Goal: Find contact information: Find phone

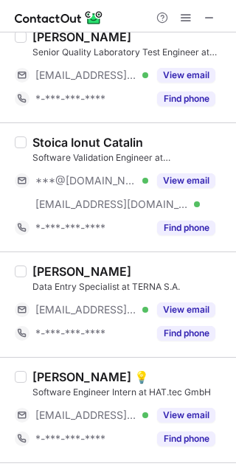
scroll to position [481, 0]
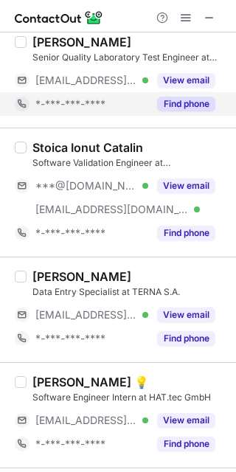
click at [184, 110] on button "Find phone" at bounding box center [186, 104] width 58 height 15
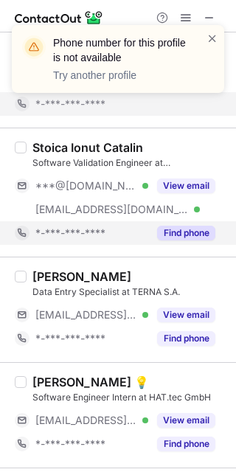
click at [192, 223] on div "Find phone" at bounding box center [181, 233] width 67 height 24
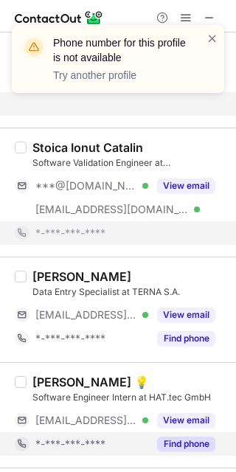
click at [186, 440] on button "Find phone" at bounding box center [186, 443] width 58 height 15
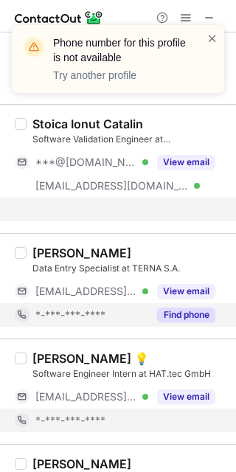
click at [182, 313] on button "Find phone" at bounding box center [186, 314] width 58 height 15
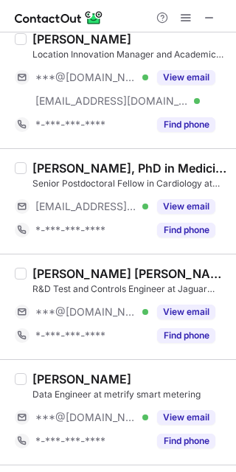
scroll to position [816, 0]
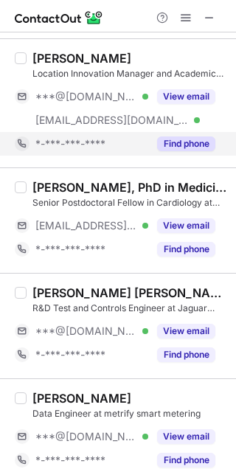
click at [178, 151] on div "Find phone" at bounding box center [181, 144] width 67 height 24
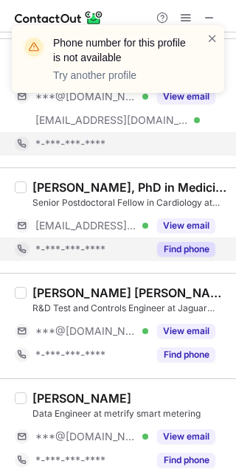
click at [191, 250] on button "Find phone" at bounding box center [186, 249] width 58 height 15
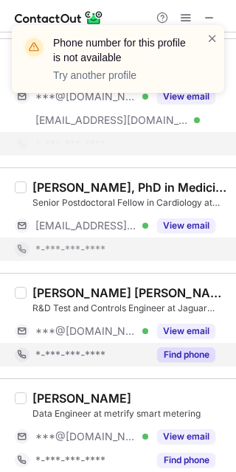
click at [192, 350] on button "Find phone" at bounding box center [186, 354] width 58 height 15
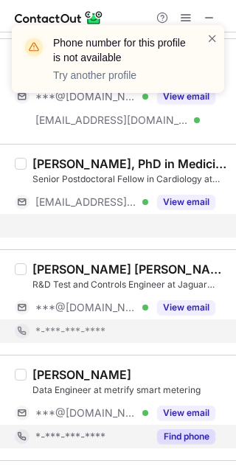
click at [184, 434] on div "[PERSON_NAME] Data Engineer at metrify smart metering ***@[DOMAIN_NAME] Verifie…" at bounding box center [118, 407] width 236 height 105
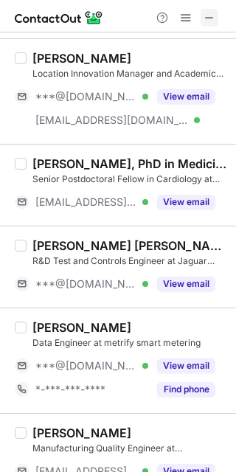
click at [205, 19] on span at bounding box center [209, 18] width 12 height 12
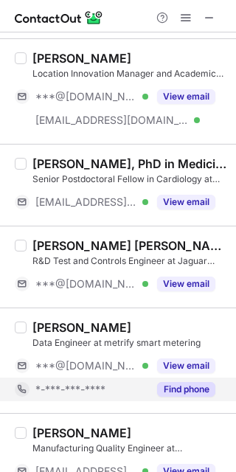
click at [184, 397] on div "Find phone" at bounding box center [181, 389] width 67 height 24
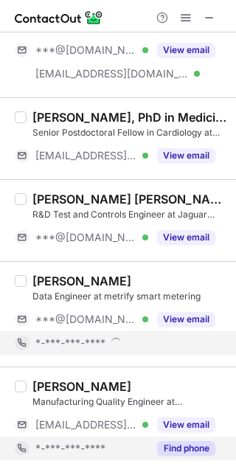
click at [181, 442] on button "Find phone" at bounding box center [186, 448] width 58 height 15
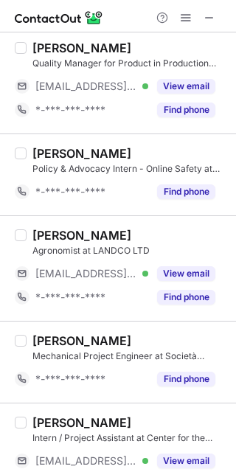
scroll to position [5, 0]
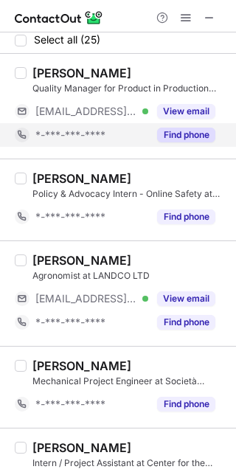
click at [183, 136] on button "Find phone" at bounding box center [186, 135] width 58 height 15
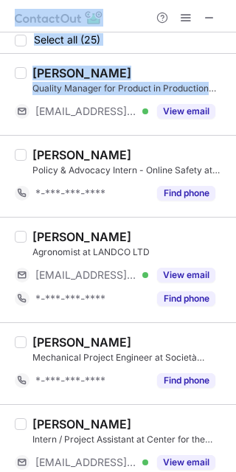
click at [216, 66] on div "[PERSON_NAME]" at bounding box center [129, 73] width 195 height 15
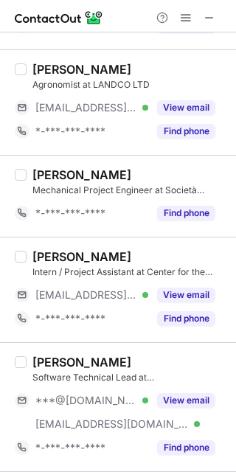
scroll to position [178, 0]
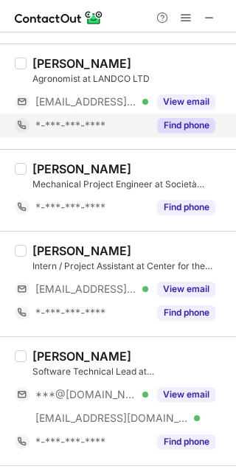
click at [181, 130] on button "Find phone" at bounding box center [186, 125] width 58 height 15
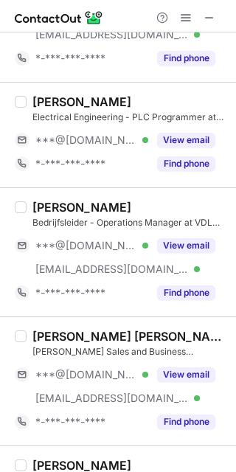
scroll to position [0, 0]
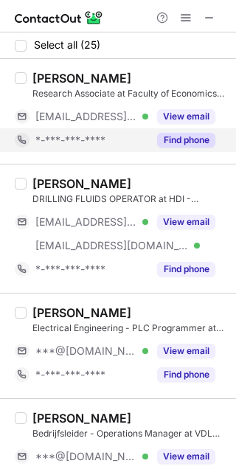
click at [183, 139] on button "Find phone" at bounding box center [186, 140] width 58 height 15
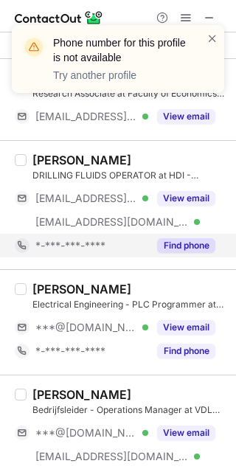
click at [187, 268] on div "[PERSON_NAME] DRILLING FLUIDS OPERATOR at HDI - HORIZONTAL DRILLING INTERNATION…" at bounding box center [118, 204] width 236 height 129
click at [181, 248] on button "Find phone" at bounding box center [186, 245] width 58 height 15
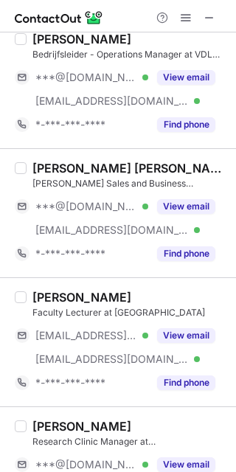
scroll to position [326, 0]
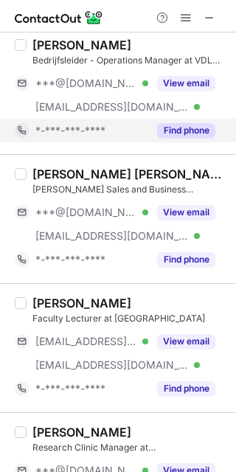
click at [175, 125] on button "Find phone" at bounding box center [186, 130] width 58 height 15
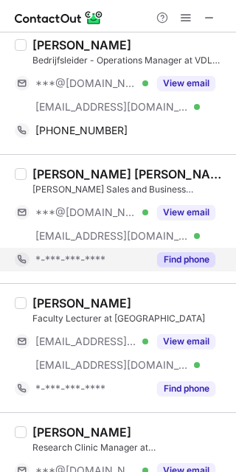
click at [184, 262] on button "Find phone" at bounding box center [186, 259] width 58 height 15
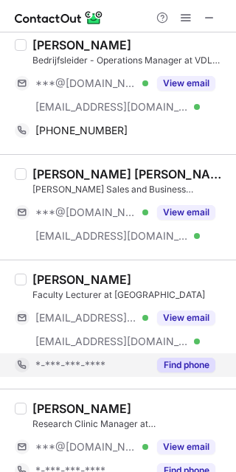
click at [184, 358] on button "Find phone" at bounding box center [186, 365] width 58 height 15
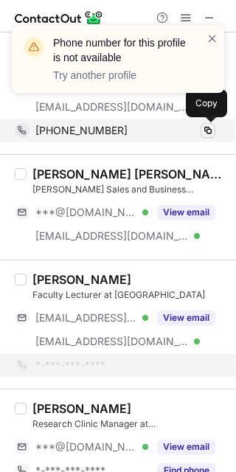
click at [208, 125] on span at bounding box center [208, 131] width 12 height 12
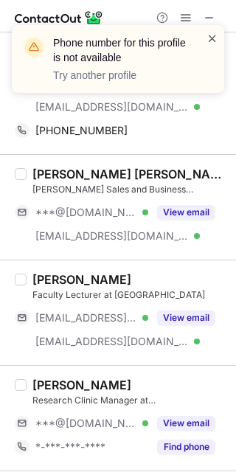
click at [210, 43] on span at bounding box center [212, 38] width 12 height 15
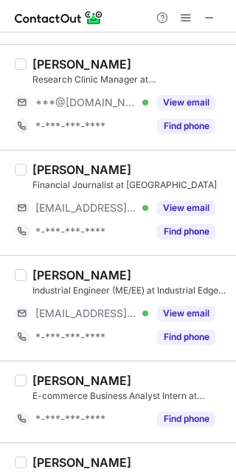
scroll to position [652, 0]
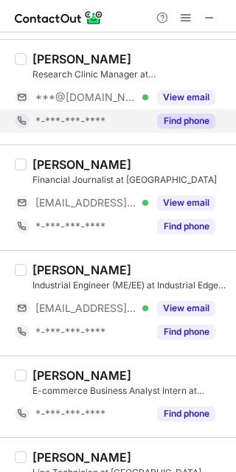
click at [181, 130] on div "Find phone" at bounding box center [181, 121] width 67 height 24
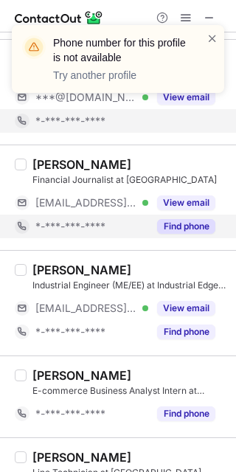
click at [179, 221] on button "Find phone" at bounding box center [186, 226] width 58 height 15
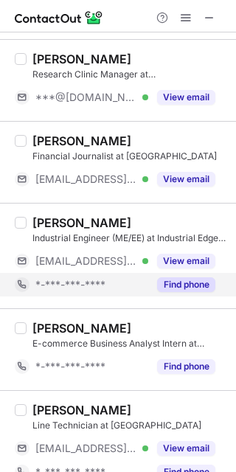
click at [181, 286] on button "Find phone" at bounding box center [186, 284] width 58 height 15
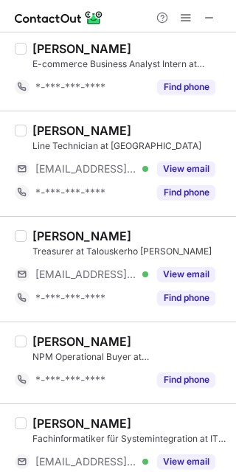
scroll to position [912, 0]
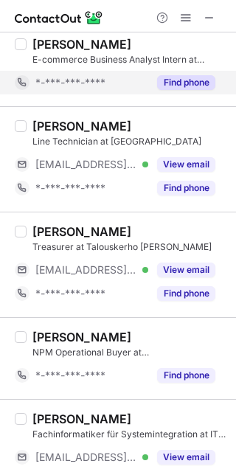
click at [188, 76] on button "Find phone" at bounding box center [186, 82] width 58 height 15
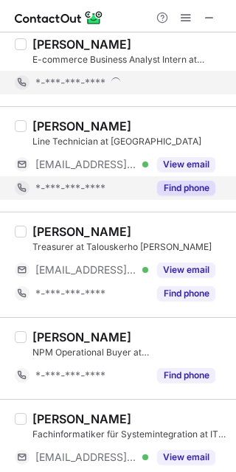
click at [189, 184] on button "Find phone" at bounding box center [186, 188] width 58 height 15
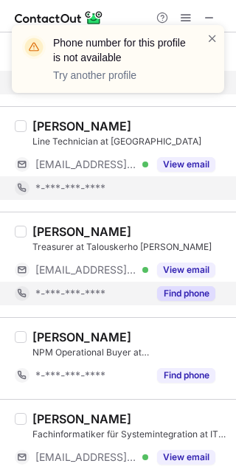
click at [187, 296] on button "Find phone" at bounding box center [186, 293] width 58 height 15
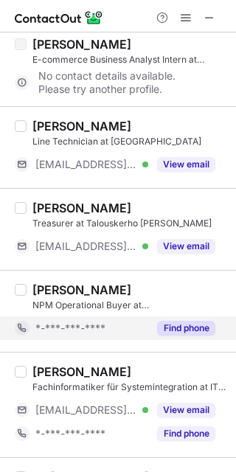
click at [186, 334] on button "Find phone" at bounding box center [186, 328] width 58 height 15
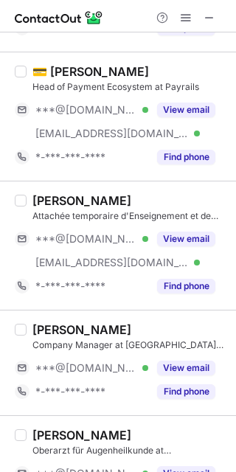
scroll to position [1328, 0]
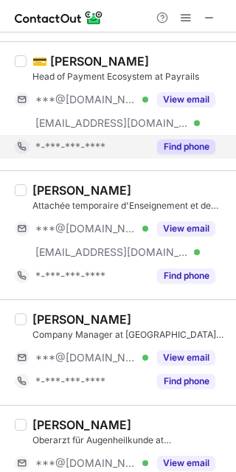
click at [177, 139] on button "Find phone" at bounding box center [186, 146] width 58 height 15
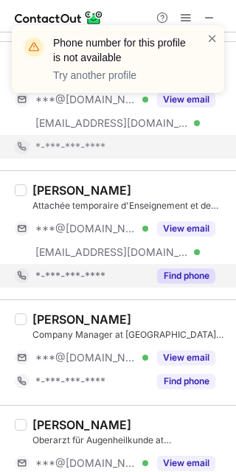
click at [182, 282] on button "Find phone" at bounding box center [186, 275] width 58 height 15
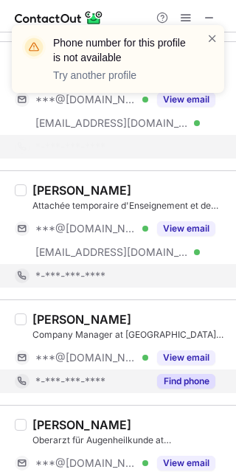
click at [184, 381] on button "Find phone" at bounding box center [186, 381] width 58 height 15
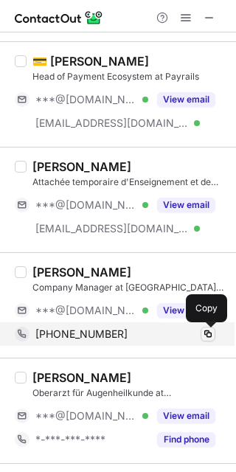
click at [206, 335] on span at bounding box center [208, 334] width 12 height 12
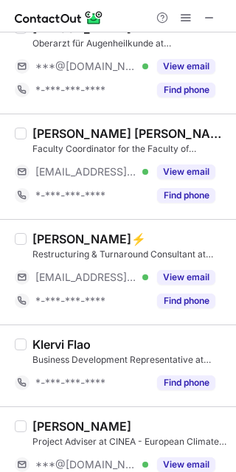
scroll to position [1660, 0]
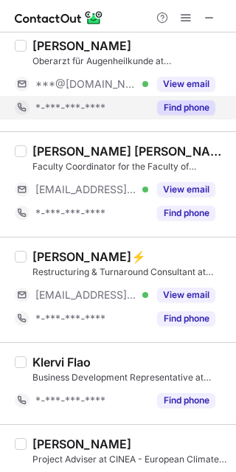
click at [176, 101] on button "Find phone" at bounding box center [186, 107] width 58 height 15
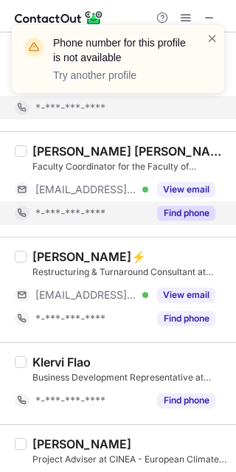
click at [179, 216] on button "Find phone" at bounding box center [186, 213] width 58 height 15
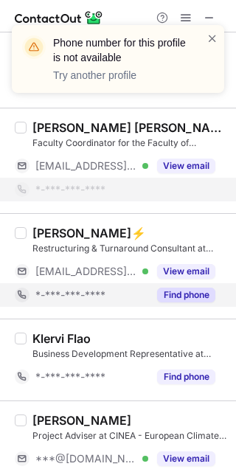
click at [181, 301] on button "Find phone" at bounding box center [186, 295] width 58 height 15
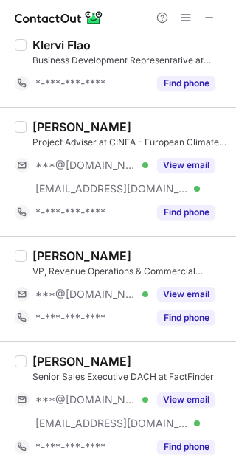
scroll to position [2010, 0]
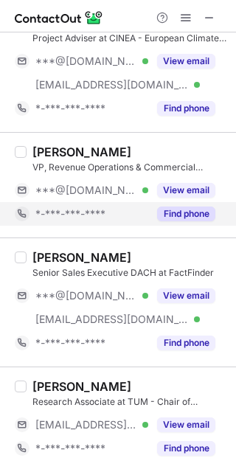
click at [184, 213] on button "Find phone" at bounding box center [186, 213] width 58 height 15
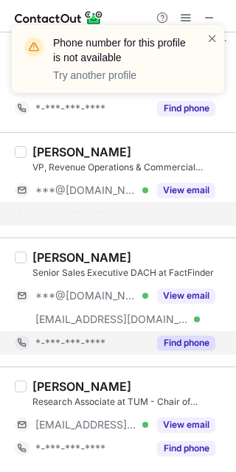
click at [189, 339] on button "Find phone" at bounding box center [186, 342] width 58 height 15
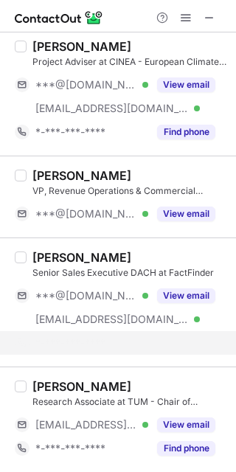
scroll to position [1964, 0]
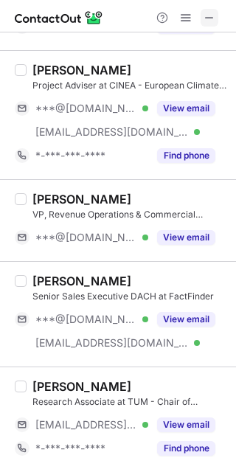
click at [206, 19] on span at bounding box center [209, 18] width 12 height 12
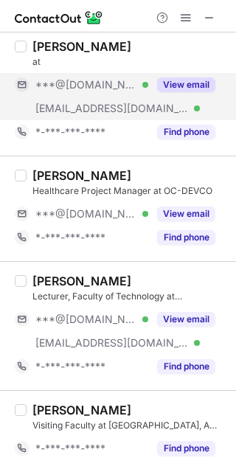
scroll to position [2271, 0]
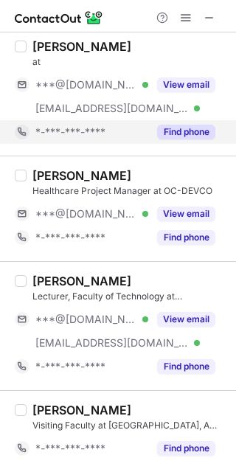
click at [184, 130] on button "Find phone" at bounding box center [186, 132] width 58 height 15
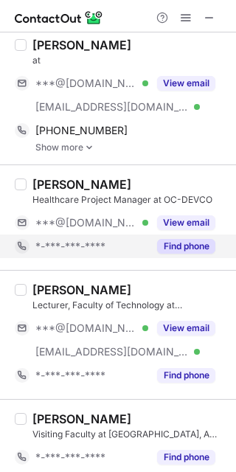
click at [182, 248] on button "Find phone" at bounding box center [186, 246] width 58 height 15
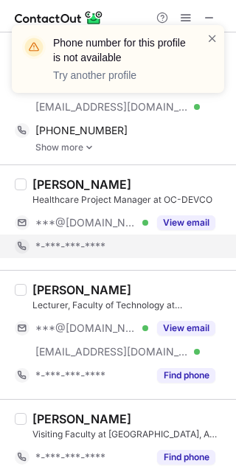
click at [181, 248] on div "*-***-***-****" at bounding box center [125, 246] width 180 height 13
click at [181, 247] on div "*-***-***-****" at bounding box center [125, 246] width 180 height 13
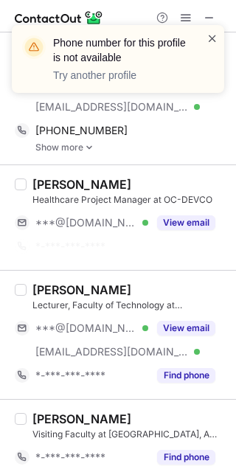
click at [209, 37] on span at bounding box center [212, 38] width 12 height 15
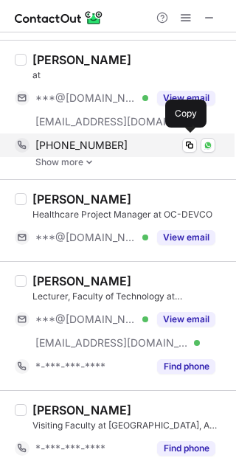
scroll to position [2257, 0]
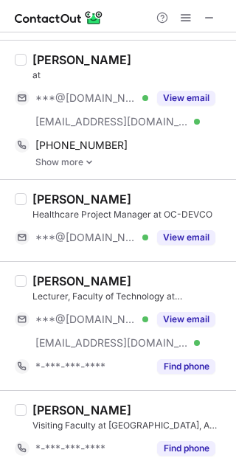
click at [71, 159] on link "Show more" at bounding box center [131, 162] width 192 height 10
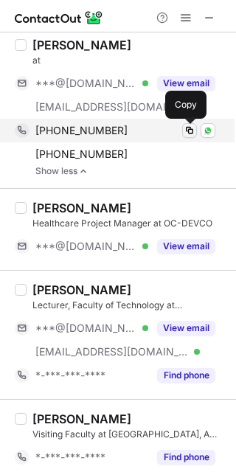
click at [190, 131] on span at bounding box center [190, 131] width 12 height 12
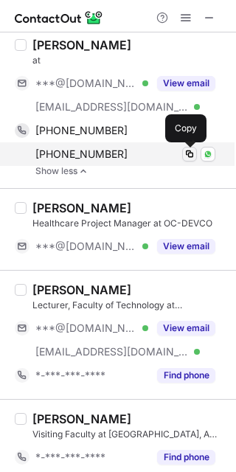
click at [192, 157] on span at bounding box center [190, 154] width 12 height 12
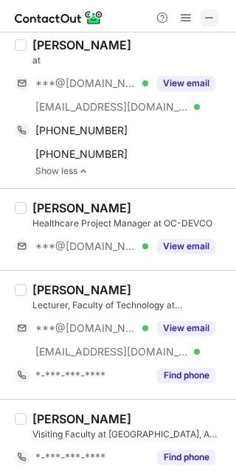
click at [206, 16] on span at bounding box center [209, 18] width 12 height 12
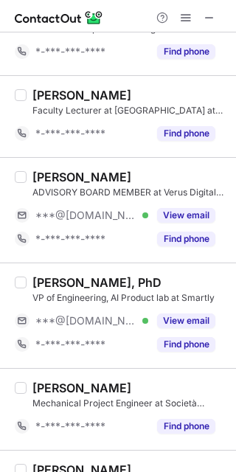
scroll to position [0, 0]
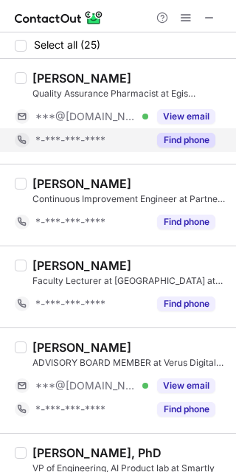
click at [192, 135] on button "Find phone" at bounding box center [186, 140] width 58 height 15
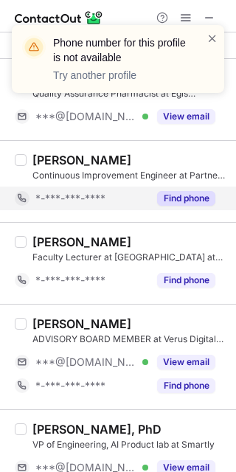
click at [183, 223] on div "[PERSON_NAME] Faculty Lecturer at [GEOGRAPHIC_DATA] Paris at [GEOGRAPHIC_DATA] …" at bounding box center [118, 263] width 236 height 82
click at [184, 200] on button "Find phone" at bounding box center [186, 198] width 58 height 15
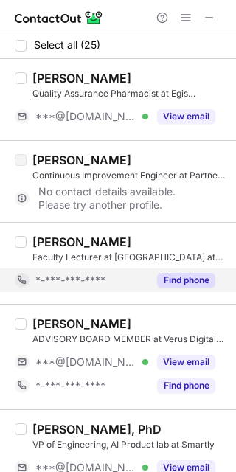
click at [191, 276] on button "Find phone" at bounding box center [186, 280] width 58 height 15
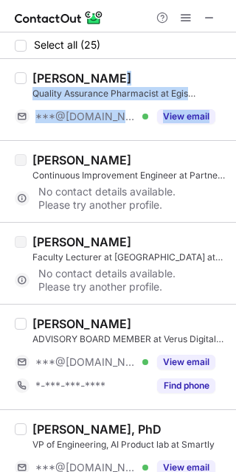
drag, startPoint x: 228, startPoint y: 75, endPoint x: 229, endPoint y: 104, distance: 28.8
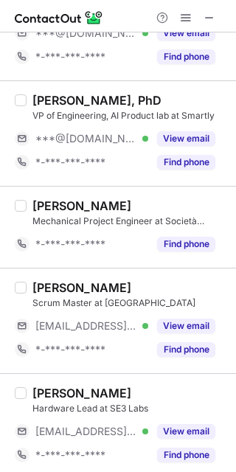
scroll to position [268, 0]
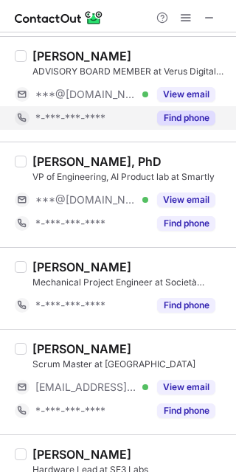
click at [195, 120] on button "Find phone" at bounding box center [186, 118] width 58 height 15
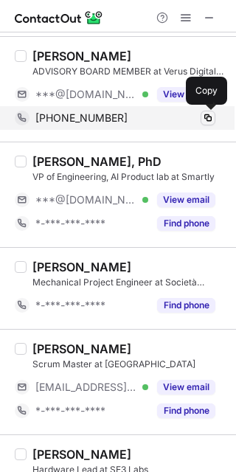
click at [203, 112] on span at bounding box center [208, 118] width 12 height 12
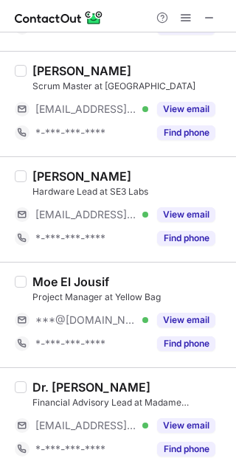
scroll to position [559, 0]
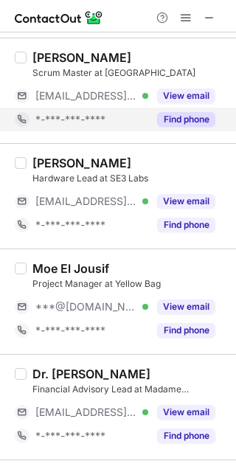
click at [191, 124] on button "Find phone" at bounding box center [186, 119] width 58 height 15
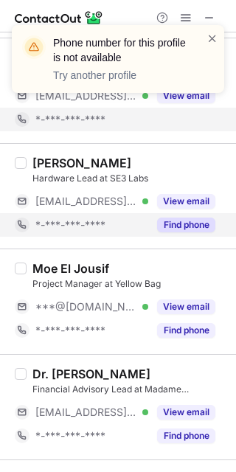
click at [191, 218] on button "Find phone" at bounding box center [186, 224] width 58 height 15
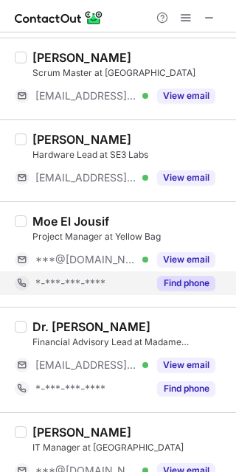
click at [182, 282] on button "Find phone" at bounding box center [186, 283] width 58 height 15
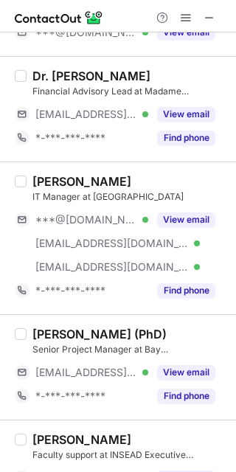
scroll to position [799, 0]
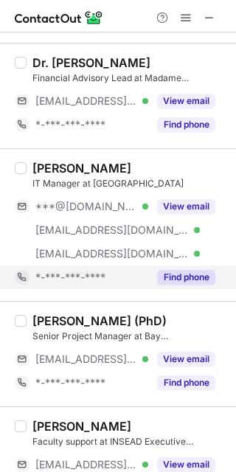
click at [188, 274] on button "Find phone" at bounding box center [186, 277] width 58 height 15
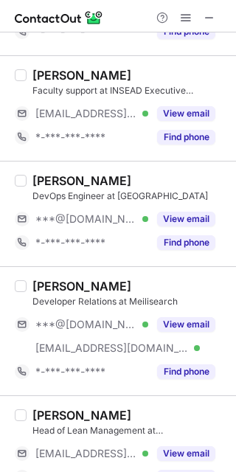
scroll to position [1141, 0]
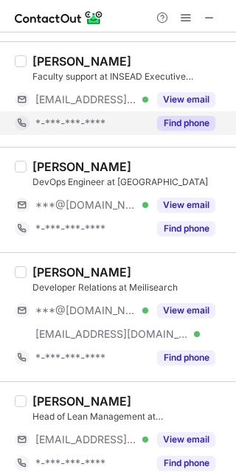
click at [189, 119] on button "Find phone" at bounding box center [186, 123] width 58 height 15
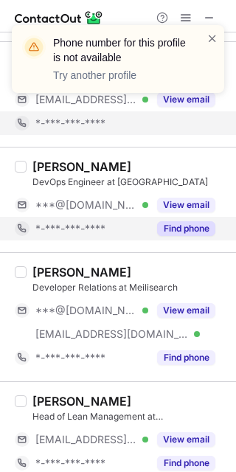
click at [179, 232] on button "Find phone" at bounding box center [186, 228] width 58 height 15
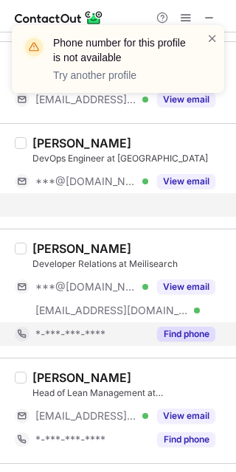
click at [185, 330] on button "Find phone" at bounding box center [186, 334] width 58 height 15
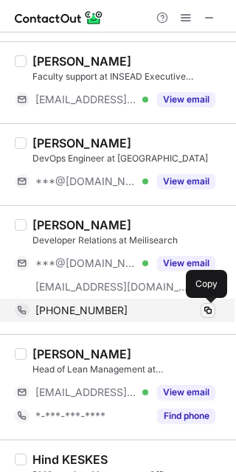
click at [209, 310] on span at bounding box center [208, 310] width 12 height 12
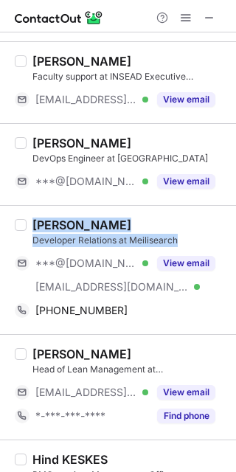
drag, startPoint x: 185, startPoint y: 240, endPoint x: 29, endPoint y: 217, distance: 157.1
click at [29, 217] on div "[PERSON_NAME] Relations at Meilisearch ***@[DOMAIN_NAME] Verified [EMAIL_ADDRES…" at bounding box center [127, 269] width 201 height 105
copy div "[PERSON_NAME] Developer Relations at Meilisearch"
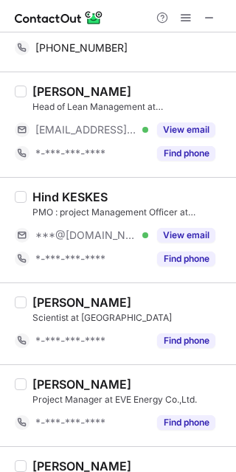
scroll to position [1456, 0]
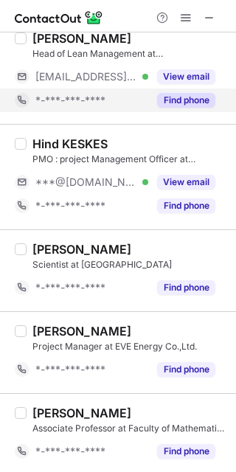
click at [189, 101] on button "Find phone" at bounding box center [186, 100] width 58 height 15
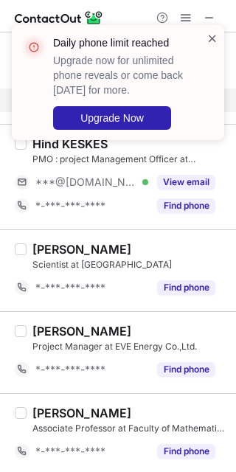
click at [207, 38] on span at bounding box center [212, 38] width 12 height 15
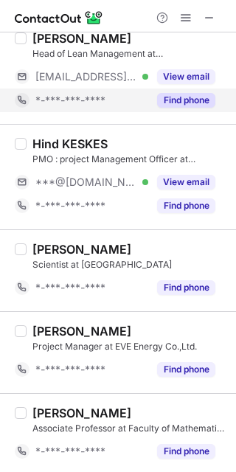
click at [212, 38] on span at bounding box center [212, 38] width 12 height 15
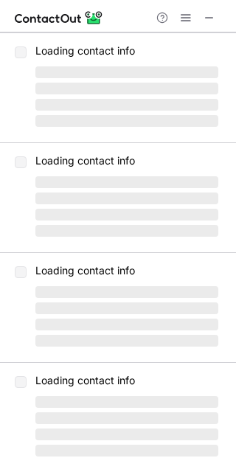
scroll to position [0, 0]
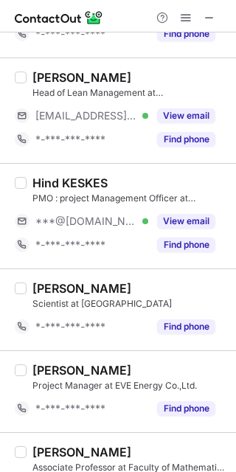
scroll to position [1596, 0]
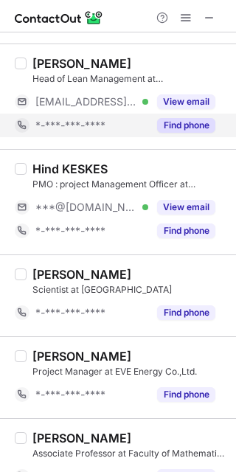
click at [184, 125] on button "Find phone" at bounding box center [186, 125] width 58 height 15
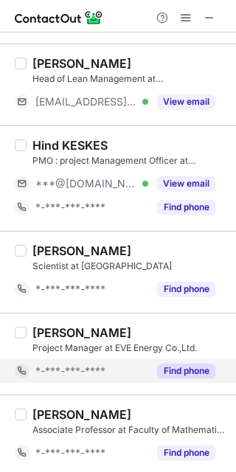
click at [189, 373] on button "Find phone" at bounding box center [186, 370] width 58 height 15
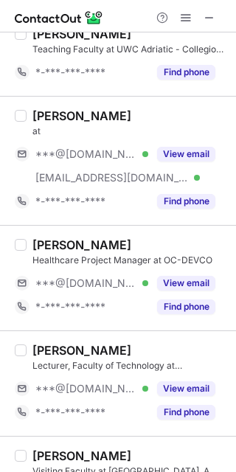
scroll to position [2035, 0]
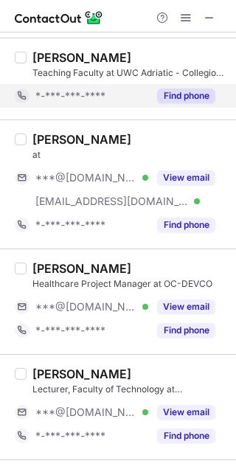
click at [178, 97] on button "Find phone" at bounding box center [186, 95] width 58 height 15
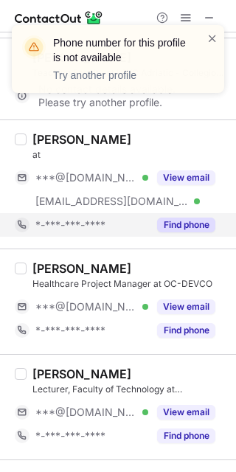
click at [185, 223] on button "Find phone" at bounding box center [186, 224] width 58 height 15
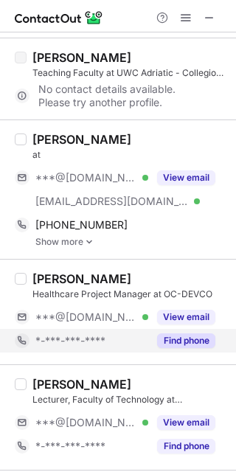
click at [189, 339] on button "Find phone" at bounding box center [186, 340] width 58 height 15
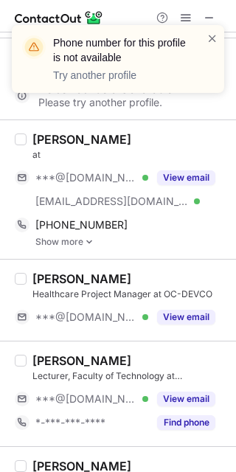
scroll to position [2092, 0]
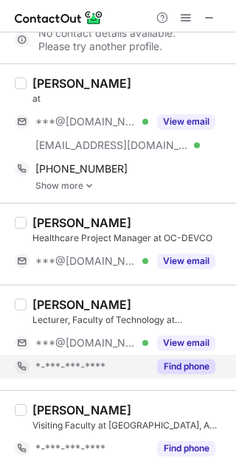
click at [184, 359] on button "Find phone" at bounding box center [186, 366] width 58 height 15
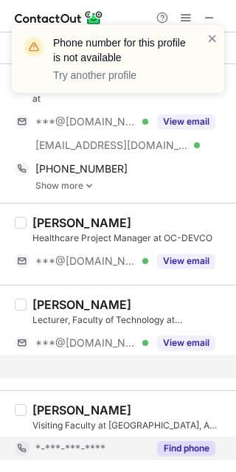
scroll to position [2068, 0]
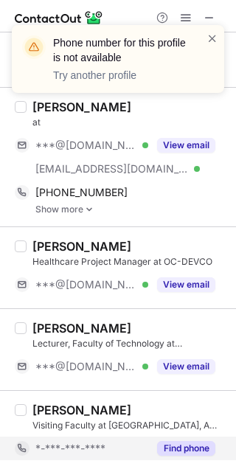
click at [186, 444] on button "Find phone" at bounding box center [186, 448] width 58 height 15
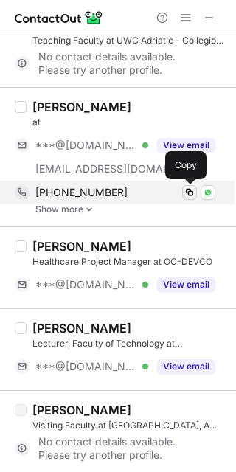
click at [188, 192] on span at bounding box center [190, 193] width 12 height 12
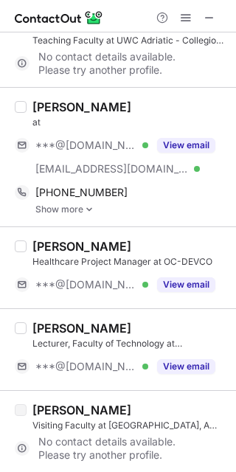
click at [80, 206] on link "Show more" at bounding box center [131, 209] width 192 height 10
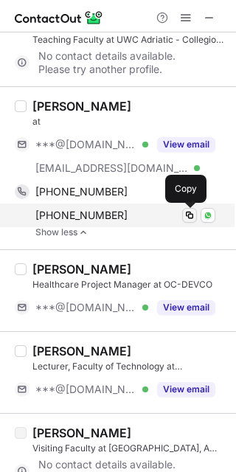
click at [186, 214] on span at bounding box center [190, 215] width 12 height 12
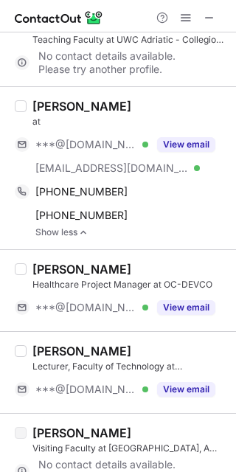
drag, startPoint x: 49, startPoint y: 120, endPoint x: 32, endPoint y: 106, distance: 22.0
click at [32, 106] on div "Branislav Balažević at" at bounding box center [129, 113] width 195 height 29
copy div "Branislav Balažević at"
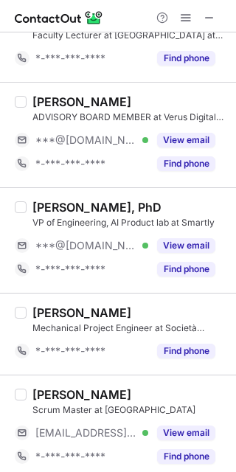
scroll to position [0, 0]
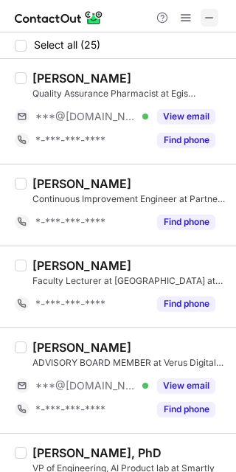
click at [210, 15] on span at bounding box center [209, 18] width 12 height 12
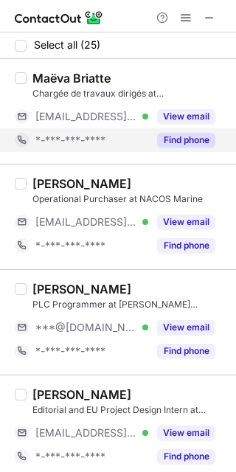
click at [184, 140] on button "Find phone" at bounding box center [186, 140] width 58 height 15
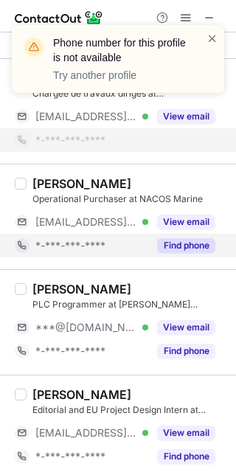
click at [179, 247] on button "Find phone" at bounding box center [186, 245] width 58 height 15
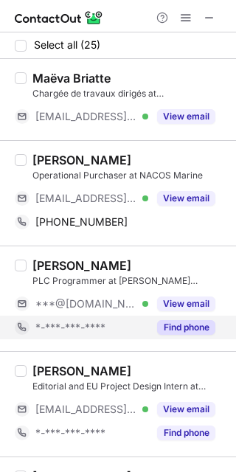
click at [178, 328] on button "Find phone" at bounding box center [186, 327] width 58 height 15
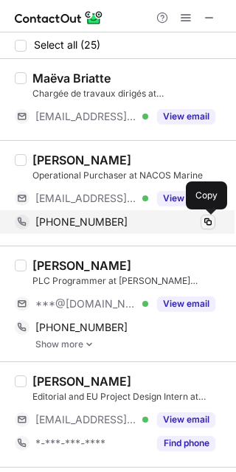
click at [212, 219] on span at bounding box center [208, 222] width 12 height 12
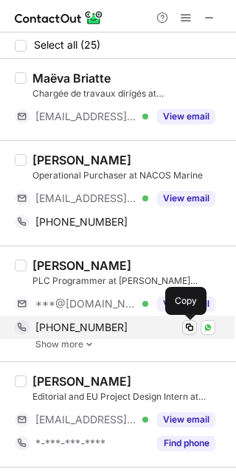
click at [185, 331] on span at bounding box center [190, 327] width 12 height 12
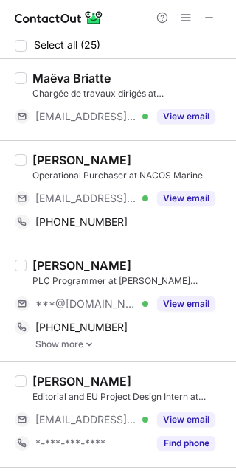
click at [60, 345] on link "Show more" at bounding box center [131, 344] width 192 height 10
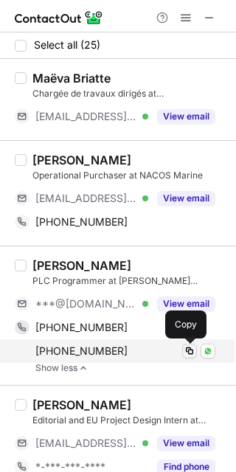
click at [192, 351] on span at bounding box center [190, 351] width 12 height 12
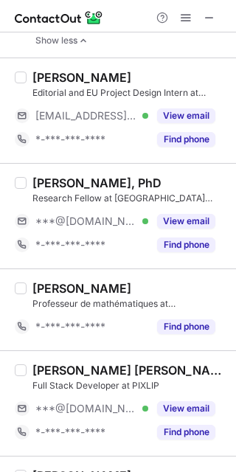
scroll to position [343, 0]
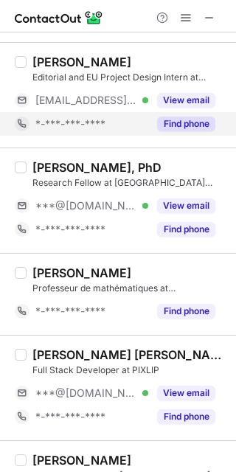
click at [186, 115] on div "Find phone" at bounding box center [181, 124] width 67 height 24
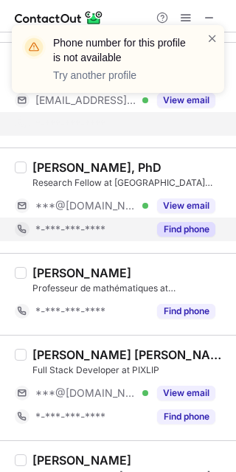
click at [181, 226] on div "Réka Sinkler, PhD Research Fellow at University of Pécs Faculty of Pharmacy | P…" at bounding box center [118, 199] width 236 height 105
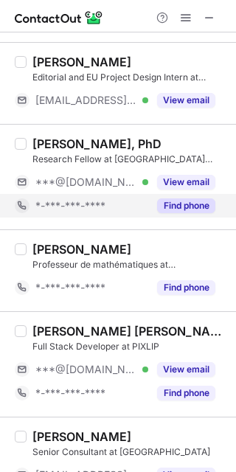
click at [181, 204] on button "Find phone" at bounding box center [186, 205] width 58 height 15
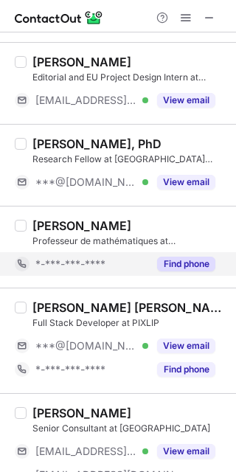
click at [184, 265] on button "Find phone" at bounding box center [186, 264] width 58 height 15
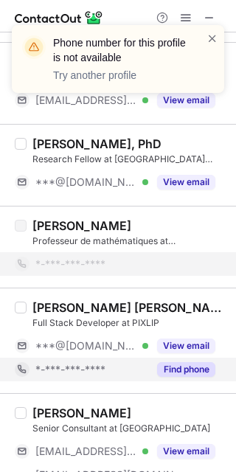
click at [182, 362] on button "Find phone" at bounding box center [186, 369] width 58 height 15
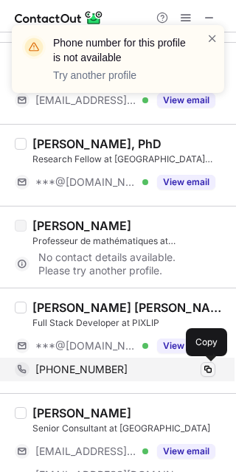
click at [209, 366] on span at bounding box center [208, 369] width 12 height 12
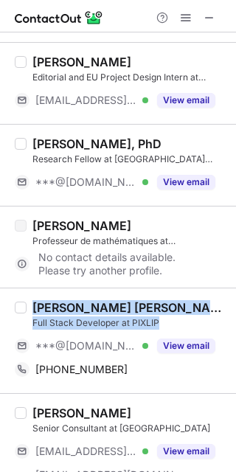
drag, startPoint x: 160, startPoint y: 323, endPoint x: 32, endPoint y: 310, distance: 129.0
click at [32, 310] on div "Manuel Fernando Chavez Full Stack Developer at PIXLIP" at bounding box center [129, 314] width 195 height 29
copy div "Manuel Fernando Chavez Full Stack Developer at PIXLIP"
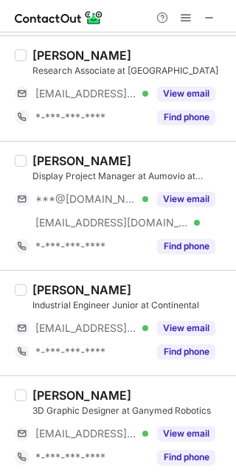
scroll to position [835, 0]
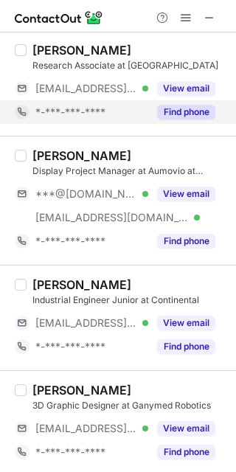
click at [181, 116] on button "Find phone" at bounding box center [186, 112] width 58 height 15
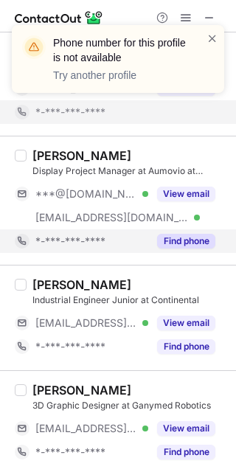
click at [179, 234] on button "Find phone" at bounding box center [186, 241] width 58 height 15
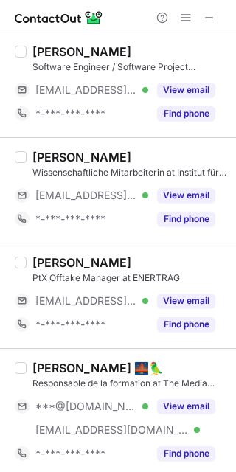
scroll to position [1236, 0]
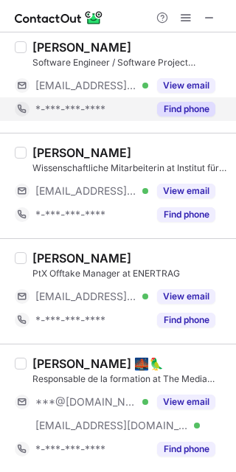
click at [185, 112] on button "Find phone" at bounding box center [186, 109] width 58 height 15
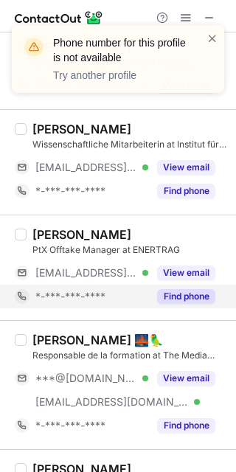
click at [186, 296] on button "Find phone" at bounding box center [186, 296] width 58 height 15
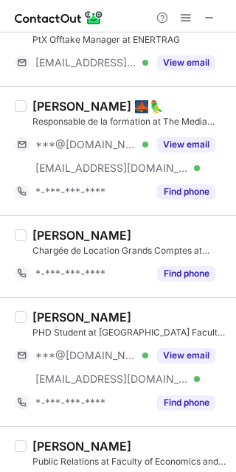
scroll to position [1514, 0]
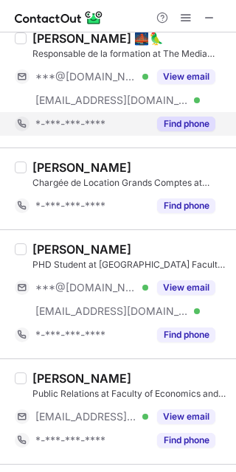
click at [183, 125] on button "Find phone" at bounding box center [186, 123] width 58 height 15
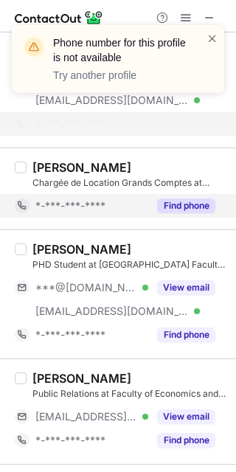
click at [185, 212] on button "Find phone" at bounding box center [186, 205] width 58 height 15
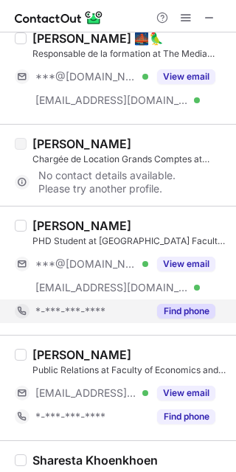
click at [189, 309] on button "Find phone" at bounding box center [186, 311] width 58 height 15
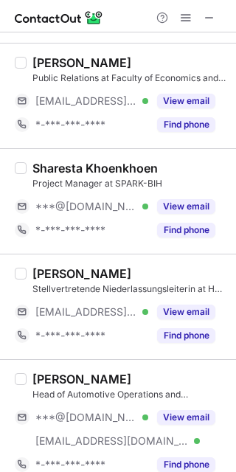
scroll to position [1787, 0]
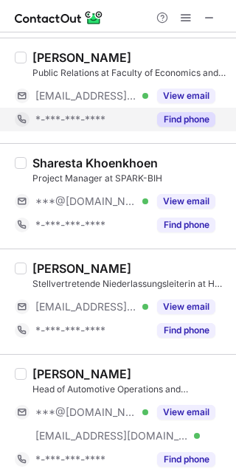
click at [187, 119] on button "Find phone" at bounding box center [186, 119] width 58 height 15
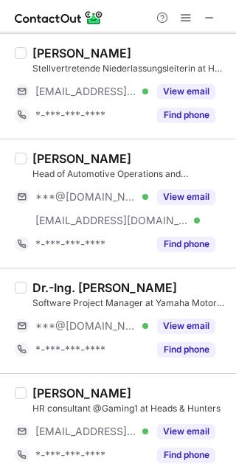
scroll to position [1988, 0]
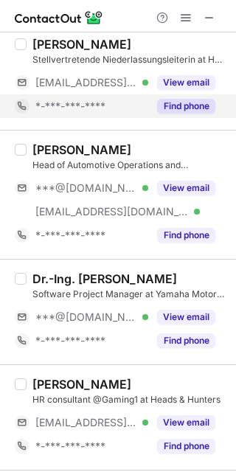
click at [178, 101] on button "Find phone" at bounding box center [186, 106] width 58 height 15
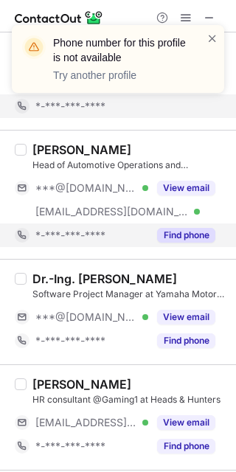
click at [178, 230] on button "Find phone" at bounding box center [186, 235] width 58 height 15
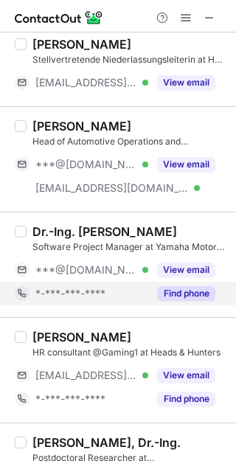
click at [182, 293] on button "Find phone" at bounding box center [186, 293] width 58 height 15
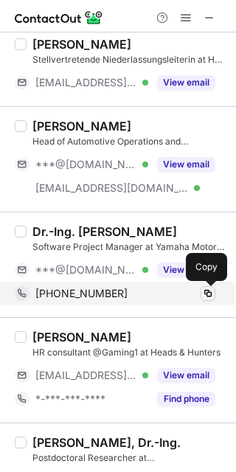
click at [206, 296] on span at bounding box center [208, 294] width 12 height 12
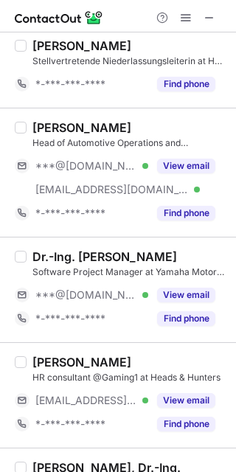
scroll to position [2176, 0]
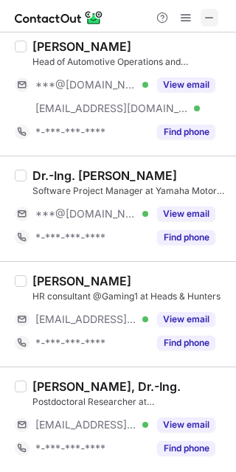
click at [206, 13] on span at bounding box center [209, 18] width 12 height 12
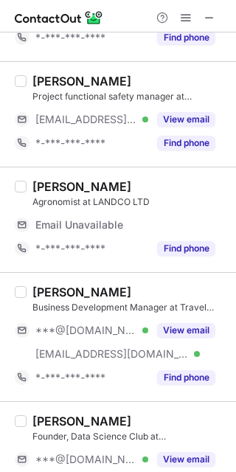
scroll to position [0, 0]
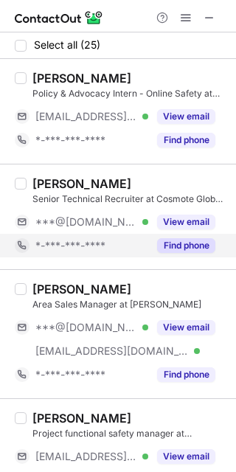
click at [184, 246] on button "Find phone" at bounding box center [186, 245] width 58 height 15
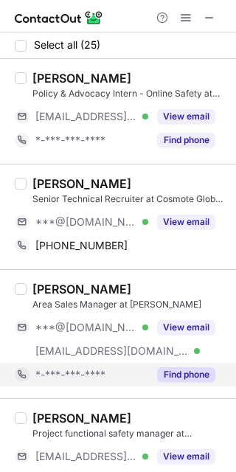
click at [177, 375] on button "Find phone" at bounding box center [186, 374] width 58 height 15
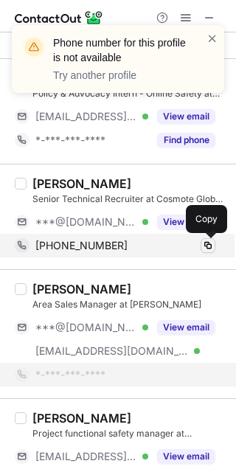
click at [207, 246] on span at bounding box center [208, 246] width 12 height 12
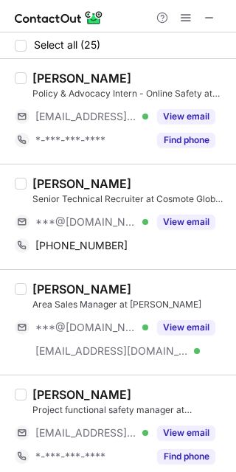
drag, startPoint x: 230, startPoint y: 89, endPoint x: 231, endPoint y: 111, distance: 21.4
click at [231, 111] on div "Phone number for this profile is not available Try another profile" at bounding box center [118, 64] width 236 height 109
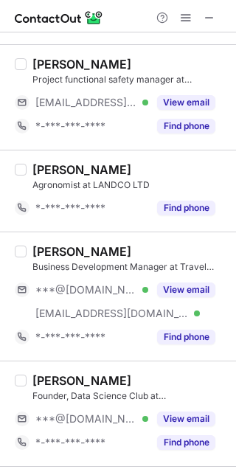
scroll to position [347, 0]
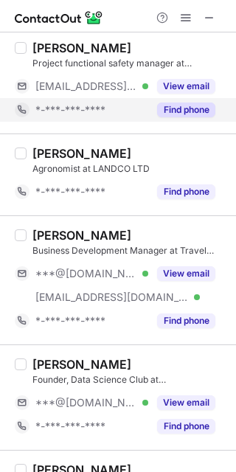
click at [178, 105] on button "Find phone" at bounding box center [186, 109] width 58 height 15
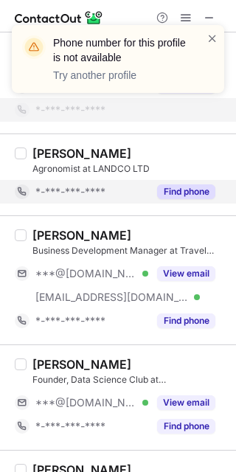
click at [181, 194] on button "Find phone" at bounding box center [186, 191] width 58 height 15
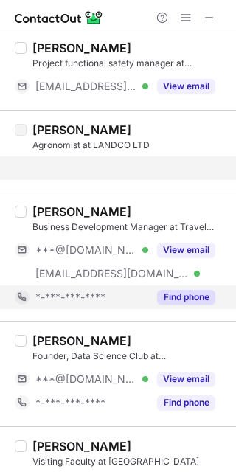
click at [184, 293] on button "Find phone" at bounding box center [186, 297] width 58 height 15
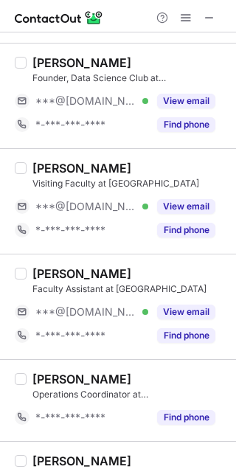
scroll to position [630, 0]
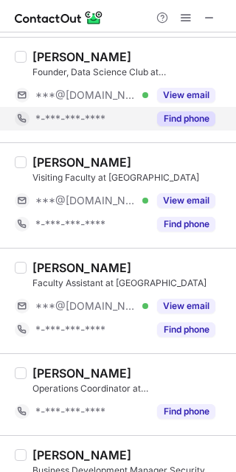
click at [185, 119] on button "Find phone" at bounding box center [186, 118] width 58 height 15
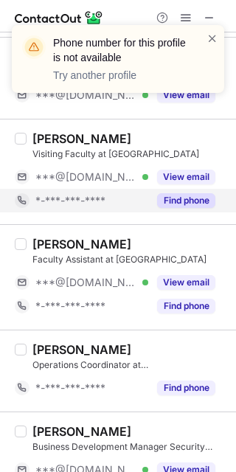
click at [190, 219] on div "Rutwik Ingale Visiting Faculty at École Intuit Lab ***@gmail.com Verified View …" at bounding box center [118, 171] width 236 height 105
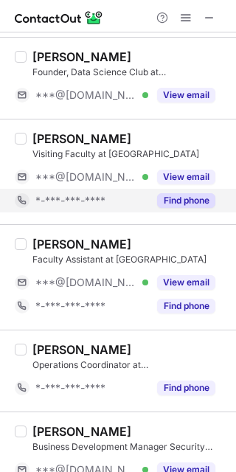
click at [186, 207] on button "Find phone" at bounding box center [186, 200] width 58 height 15
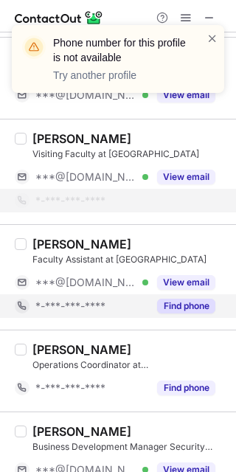
click at [183, 306] on button "Find phone" at bounding box center [186, 306] width 58 height 15
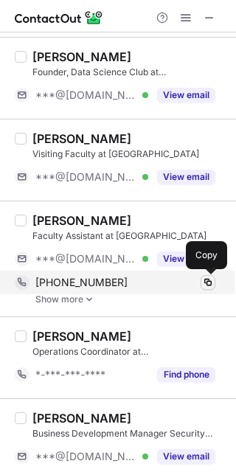
click at [206, 278] on span at bounding box center [208, 282] width 12 height 12
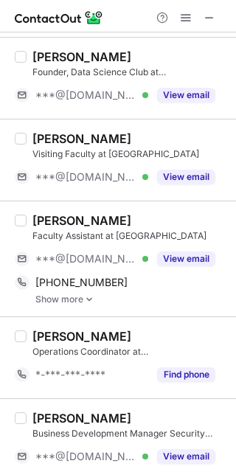
click at [68, 296] on link "Show more" at bounding box center [131, 299] width 192 height 10
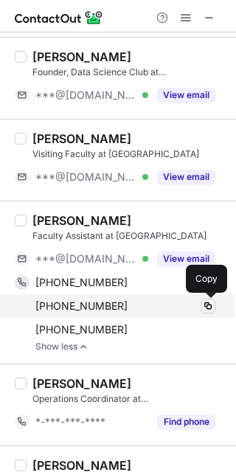
click at [213, 304] on span at bounding box center [208, 306] width 12 height 12
click at [207, 303] on span at bounding box center [208, 306] width 12 height 12
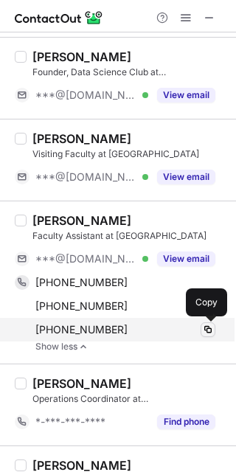
click at [212, 331] on span at bounding box center [208, 330] width 12 height 12
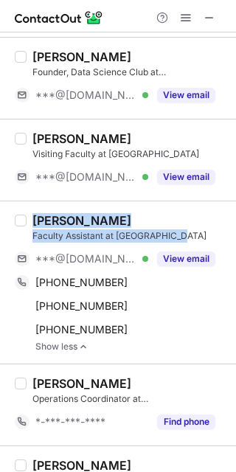
drag, startPoint x: 184, startPoint y: 231, endPoint x: 34, endPoint y: 219, distance: 150.9
click at [34, 219] on div "Callie Starn Faculty Assistant at Hertie School" at bounding box center [129, 227] width 195 height 29
copy div "Callie Starn Faculty Assistant at Hertie School"
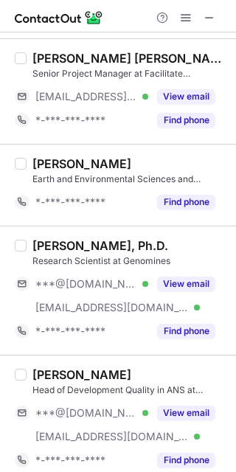
scroll to position [1172, 0]
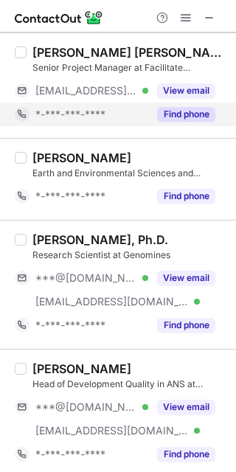
click at [191, 113] on button "Find phone" at bounding box center [186, 114] width 58 height 15
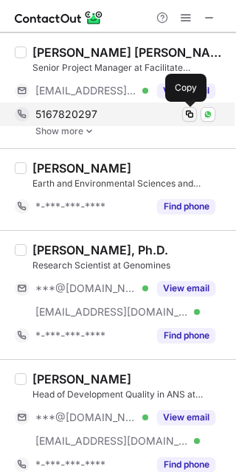
click at [190, 111] on span at bounding box center [190, 114] width 12 height 12
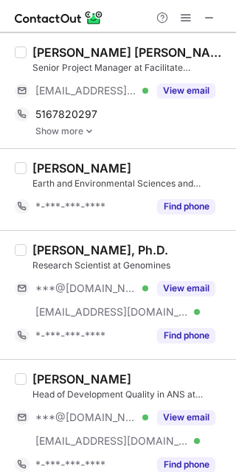
click at [68, 126] on link "Show more" at bounding box center [131, 131] width 192 height 10
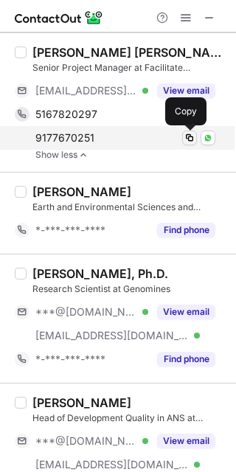
click at [187, 133] on span at bounding box center [190, 138] width 12 height 12
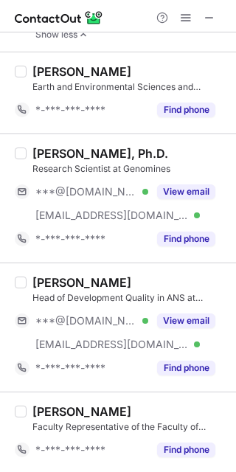
scroll to position [1308, 0]
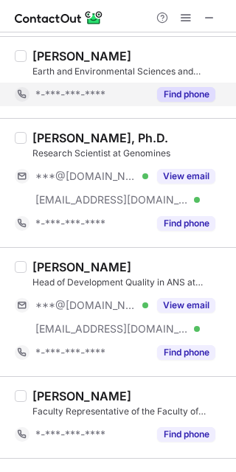
click at [189, 96] on button "Find phone" at bounding box center [186, 94] width 58 height 15
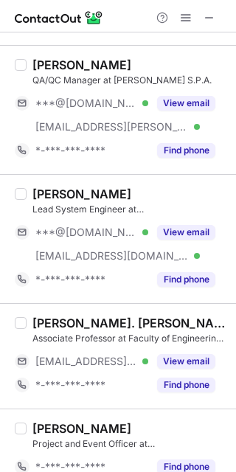
scroll to position [1812, 0]
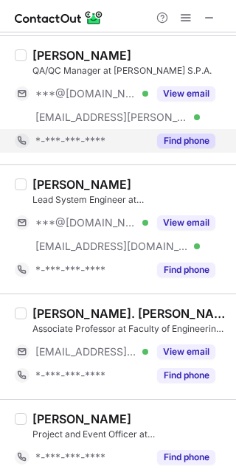
click at [191, 148] on div "Find phone" at bounding box center [181, 141] width 67 height 24
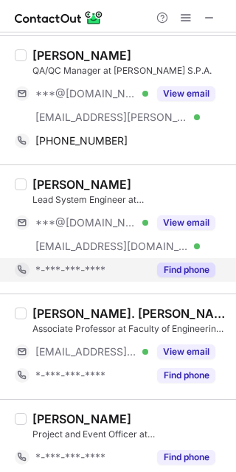
click at [185, 265] on button "Find phone" at bounding box center [186, 269] width 58 height 15
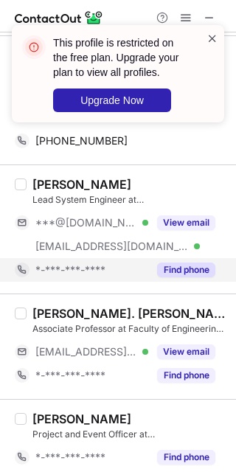
click at [212, 41] on span at bounding box center [212, 38] width 12 height 15
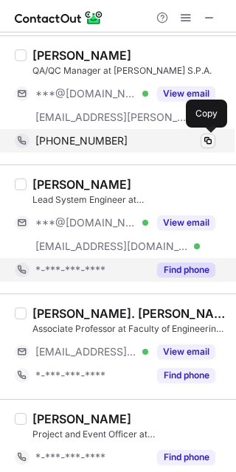
click at [210, 144] on span at bounding box center [208, 141] width 12 height 12
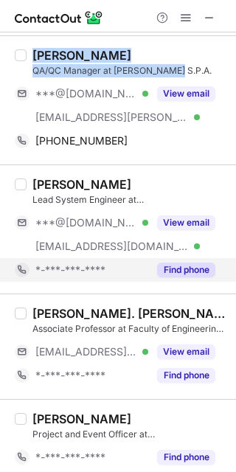
drag, startPoint x: 187, startPoint y: 72, endPoint x: 32, endPoint y: 58, distance: 155.5
click at [32, 58] on div "Cristian Sandu QA/QC Manager at Paresa S.P.A." at bounding box center [129, 62] width 195 height 29
copy div "Cristian Sandu QA/QC Manager at Paresa S.P.A."
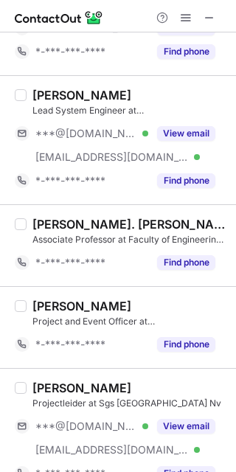
scroll to position [1921, 0]
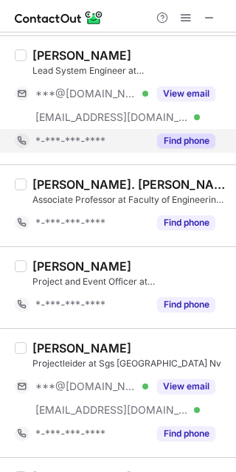
click at [189, 142] on button "Find phone" at bounding box center [186, 140] width 58 height 15
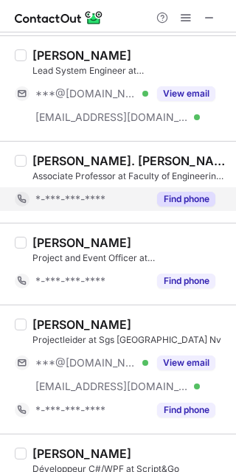
click at [175, 203] on button "Find phone" at bounding box center [186, 199] width 58 height 15
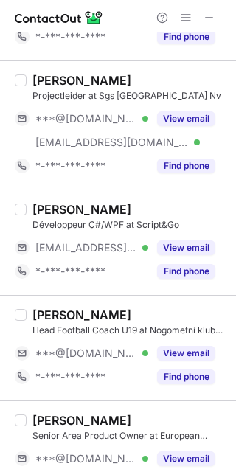
scroll to position [2173, 0]
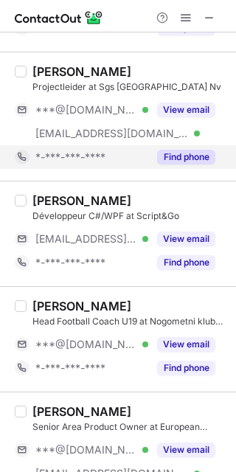
click at [183, 161] on button "Find phone" at bounding box center [186, 157] width 58 height 15
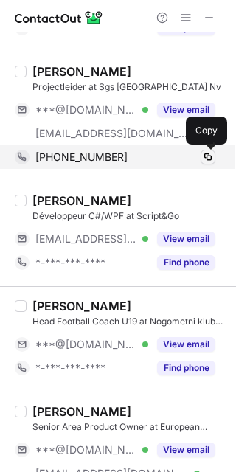
click at [206, 154] on span at bounding box center [208, 157] width 12 height 12
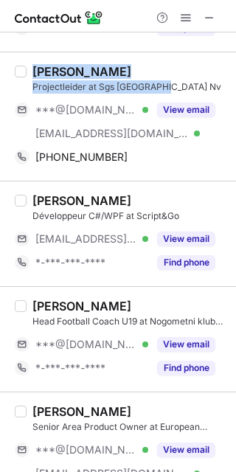
drag, startPoint x: 162, startPoint y: 85, endPoint x: 28, endPoint y: 67, distance: 135.3
click at [28, 67] on div "Stef Verhelst Projectleider at Sgs Belgium Nv ***@hotmail.com Verified ***@sgs.…" at bounding box center [127, 116] width 201 height 105
copy div "Stef Verhelst Projectleider at Sgs Belgium Nv"
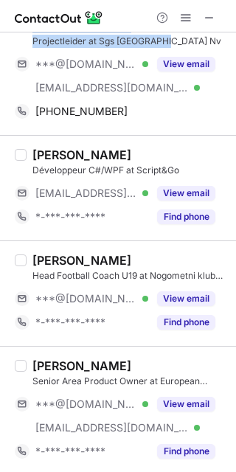
scroll to position [2223, 0]
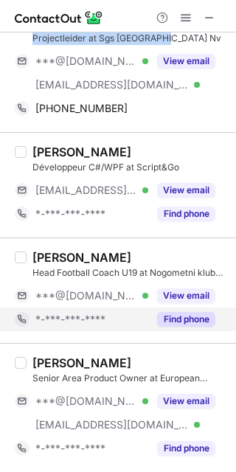
click at [193, 321] on button "Find phone" at bounding box center [186, 319] width 58 height 15
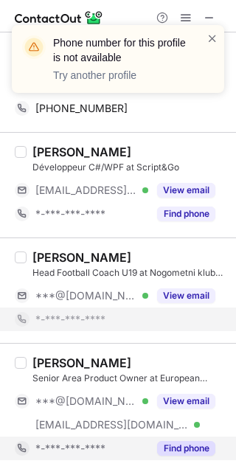
click at [183, 441] on button "Find phone" at bounding box center [186, 448] width 58 height 15
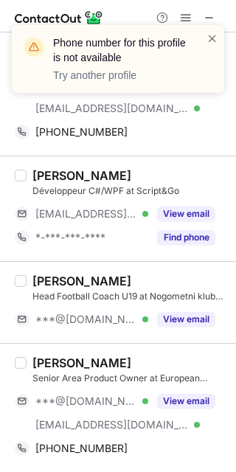
scroll to position [2200, 0]
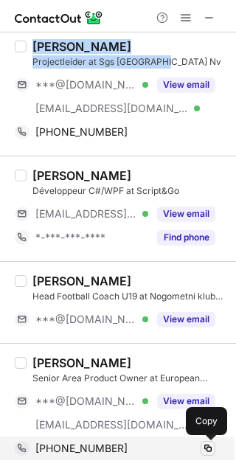
click at [212, 445] on span at bounding box center [208, 448] width 12 height 12
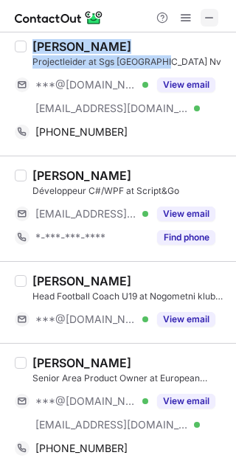
click at [205, 15] on span at bounding box center [209, 18] width 12 height 12
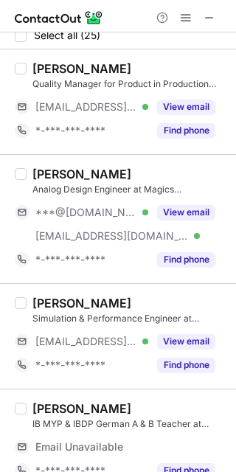
scroll to position [0, 0]
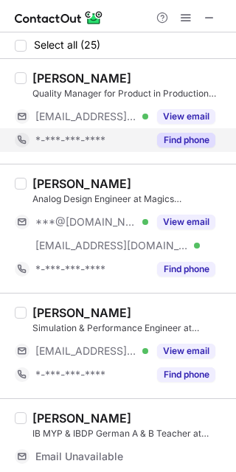
click at [192, 144] on button "Find phone" at bounding box center [186, 140] width 58 height 15
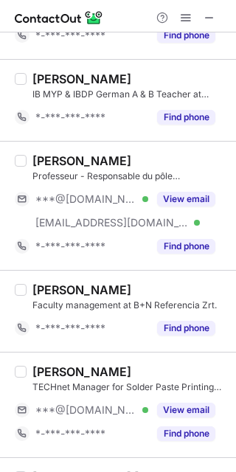
scroll to position [358, 0]
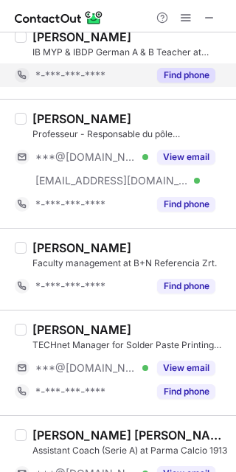
click at [175, 79] on button "Find phone" at bounding box center [186, 75] width 58 height 15
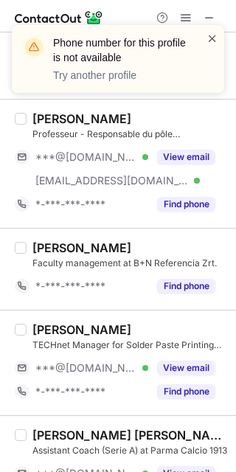
click at [208, 42] on span at bounding box center [212, 38] width 12 height 15
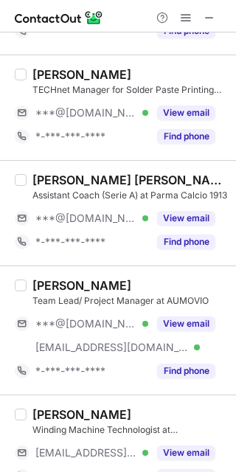
scroll to position [638, 0]
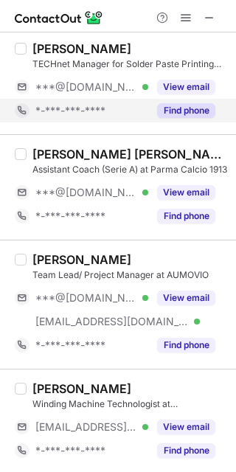
click at [186, 111] on button "Find phone" at bounding box center [186, 110] width 58 height 15
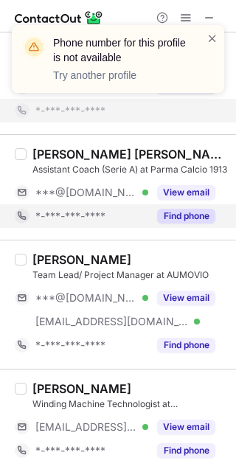
click at [194, 220] on button "Find phone" at bounding box center [186, 216] width 58 height 15
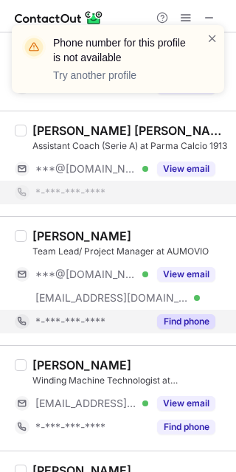
click at [184, 315] on button "Find phone" at bounding box center [186, 321] width 58 height 15
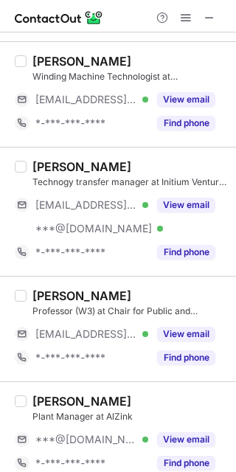
scroll to position [905, 0]
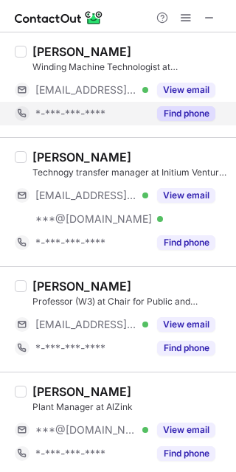
click at [189, 111] on button "Find phone" at bounding box center [186, 113] width 58 height 15
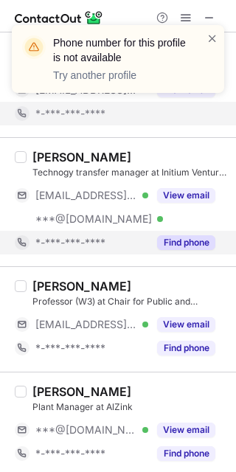
click at [189, 240] on button "Find phone" at bounding box center [186, 242] width 58 height 15
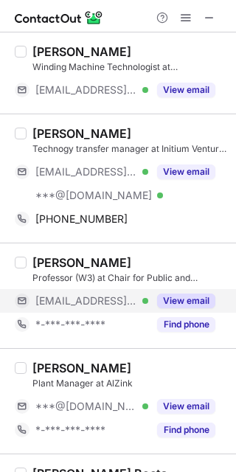
click at [187, 310] on div "View email" at bounding box center [181, 301] width 67 height 24
click at [187, 310] on div "[EMAIL_ADDRESS][DOMAIN_NAME]" at bounding box center [115, 301] width 201 height 24
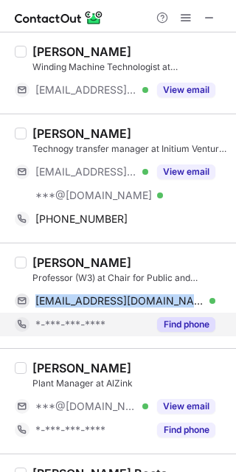
click at [186, 324] on button "Find phone" at bounding box center [186, 324] width 58 height 15
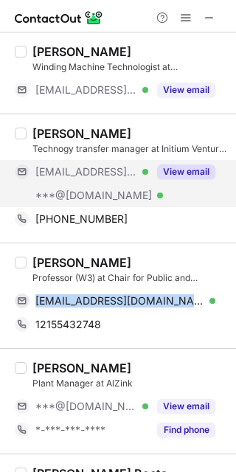
click at [188, 187] on div "***@bay-logi.hu Verified ***@hotmail.com Verified View email" at bounding box center [121, 183] width 212 height 47
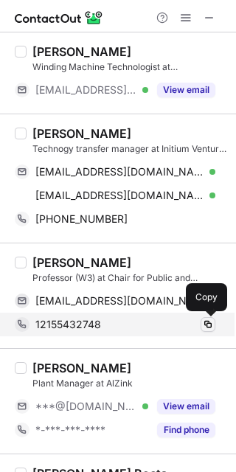
click at [209, 323] on span at bounding box center [208, 324] width 12 height 12
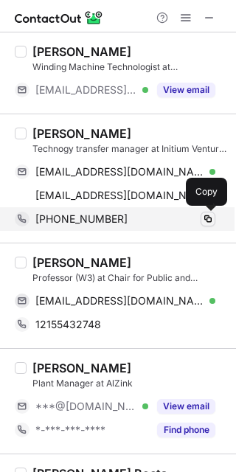
click at [203, 220] on span at bounding box center [208, 219] width 12 height 12
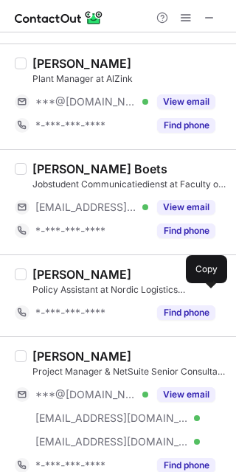
scroll to position [1213, 0]
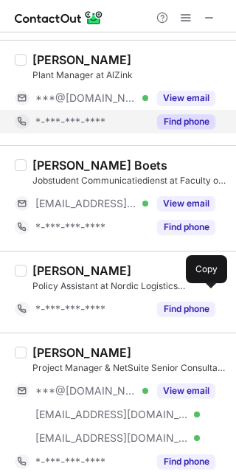
click at [186, 133] on div "Find phone" at bounding box center [181, 122] width 67 height 24
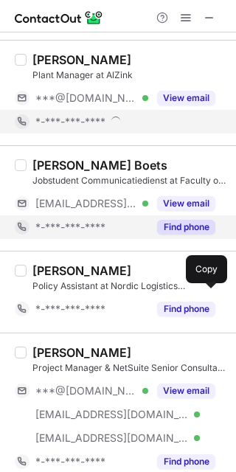
click at [177, 229] on button "Find phone" at bounding box center [186, 227] width 58 height 15
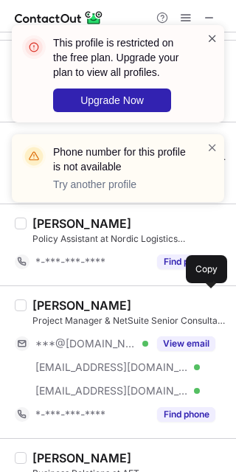
click at [209, 41] on span at bounding box center [212, 38] width 12 height 15
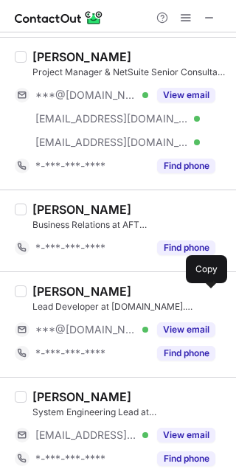
scroll to position [1467, 0]
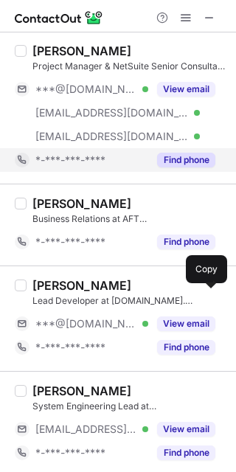
click at [192, 160] on button "Find phone" at bounding box center [186, 160] width 58 height 15
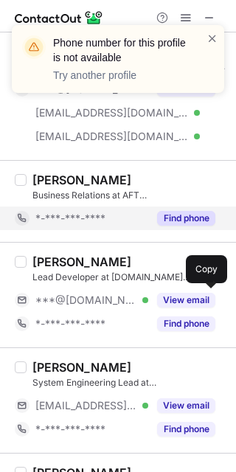
click at [179, 219] on button "Find phone" at bounding box center [186, 218] width 58 height 15
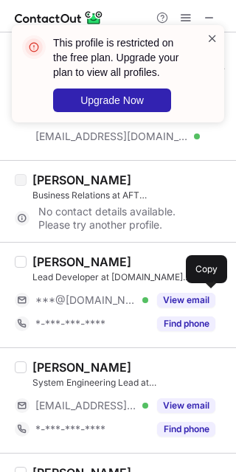
click at [209, 39] on span at bounding box center [212, 38] width 12 height 15
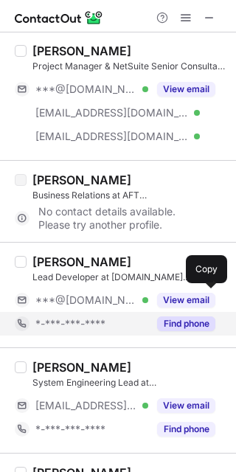
click at [178, 323] on button "Find phone" at bounding box center [186, 323] width 58 height 15
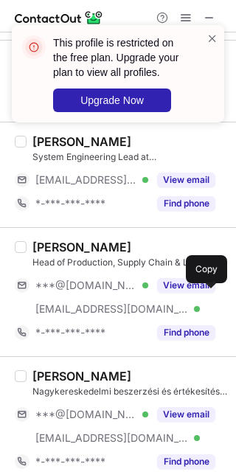
scroll to position [1678, 0]
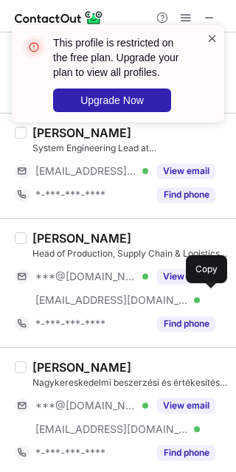
click at [213, 43] on span at bounding box center [212, 38] width 12 height 15
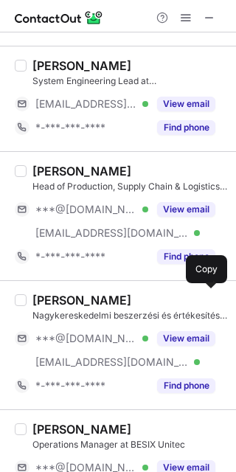
scroll to position [1751, 0]
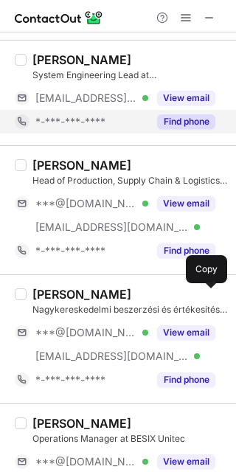
click at [181, 127] on button "Find phone" at bounding box center [186, 121] width 58 height 15
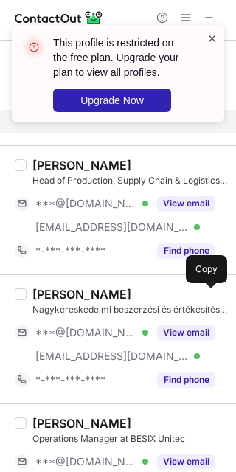
click at [207, 37] on span at bounding box center [212, 38] width 12 height 15
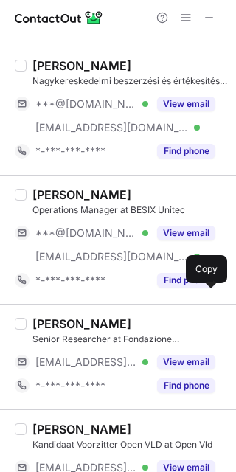
scroll to position [1961, 0]
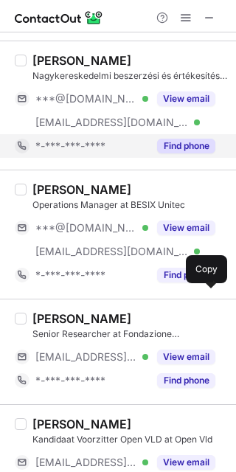
click at [189, 148] on button "Find phone" at bounding box center [186, 146] width 58 height 15
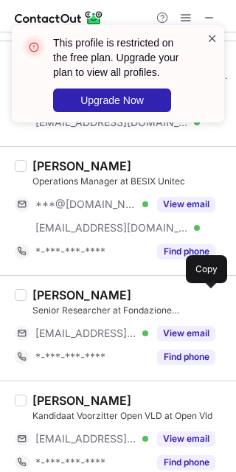
click at [212, 39] on span at bounding box center [212, 38] width 12 height 15
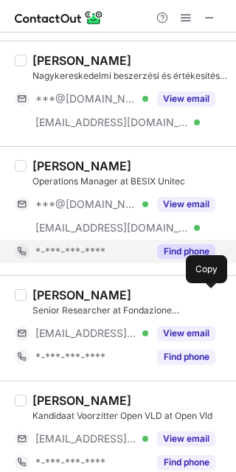
click at [164, 257] on button "Find phone" at bounding box center [186, 251] width 58 height 15
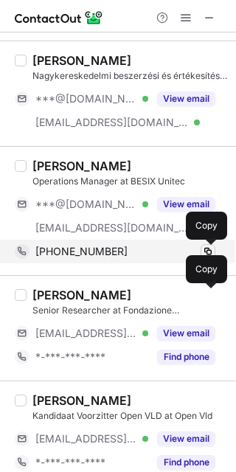
click at [203, 251] on span at bounding box center [208, 252] width 12 height 12
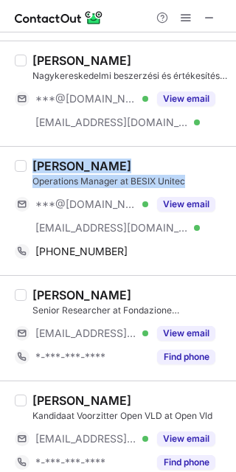
drag, startPoint x: 192, startPoint y: 181, endPoint x: 28, endPoint y: 163, distance: 164.6
click at [28, 163] on div "Mario Brusselmans Operations Manager at BESIX Unitec ***@hotmail.com Verified *…" at bounding box center [127, 211] width 201 height 105
copy div "Mario Brusselmans Operations Manager at BESIX Unitec"
